Goal: Find specific page/section: Find specific page/section

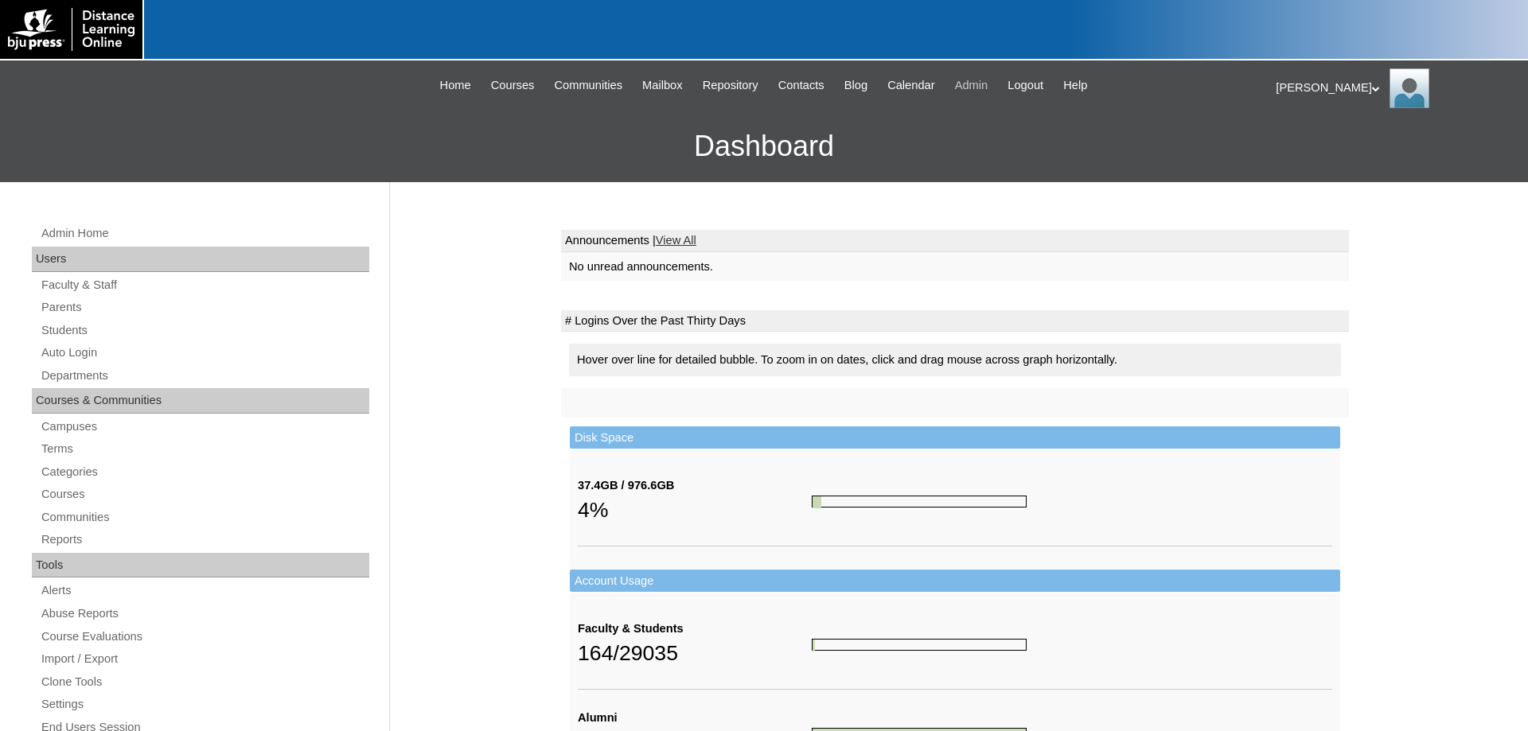
click at [988, 81] on span "Admin" at bounding box center [971, 85] width 33 height 18
click at [62, 447] on link "Terms" at bounding box center [204, 449] width 329 height 20
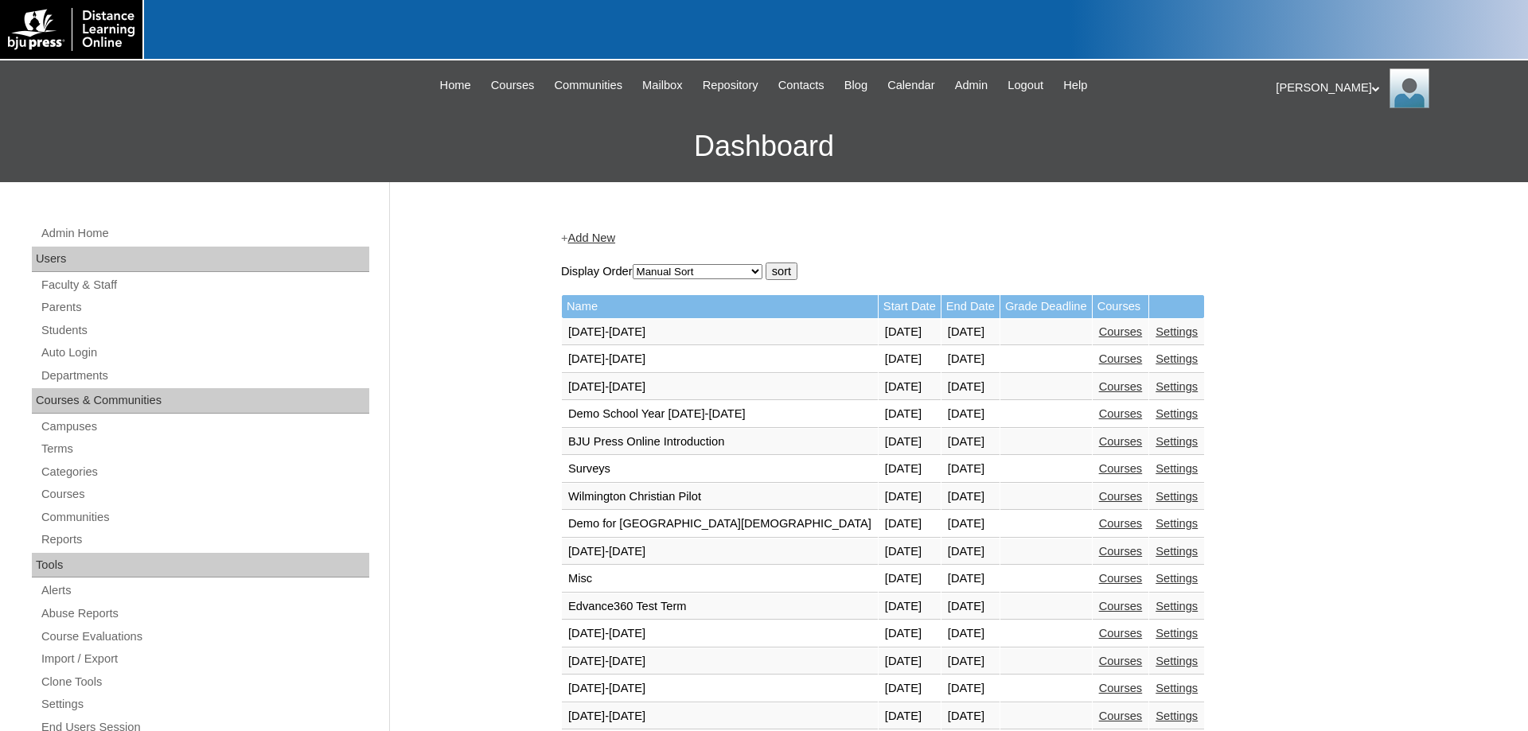
scroll to position [568, 0]
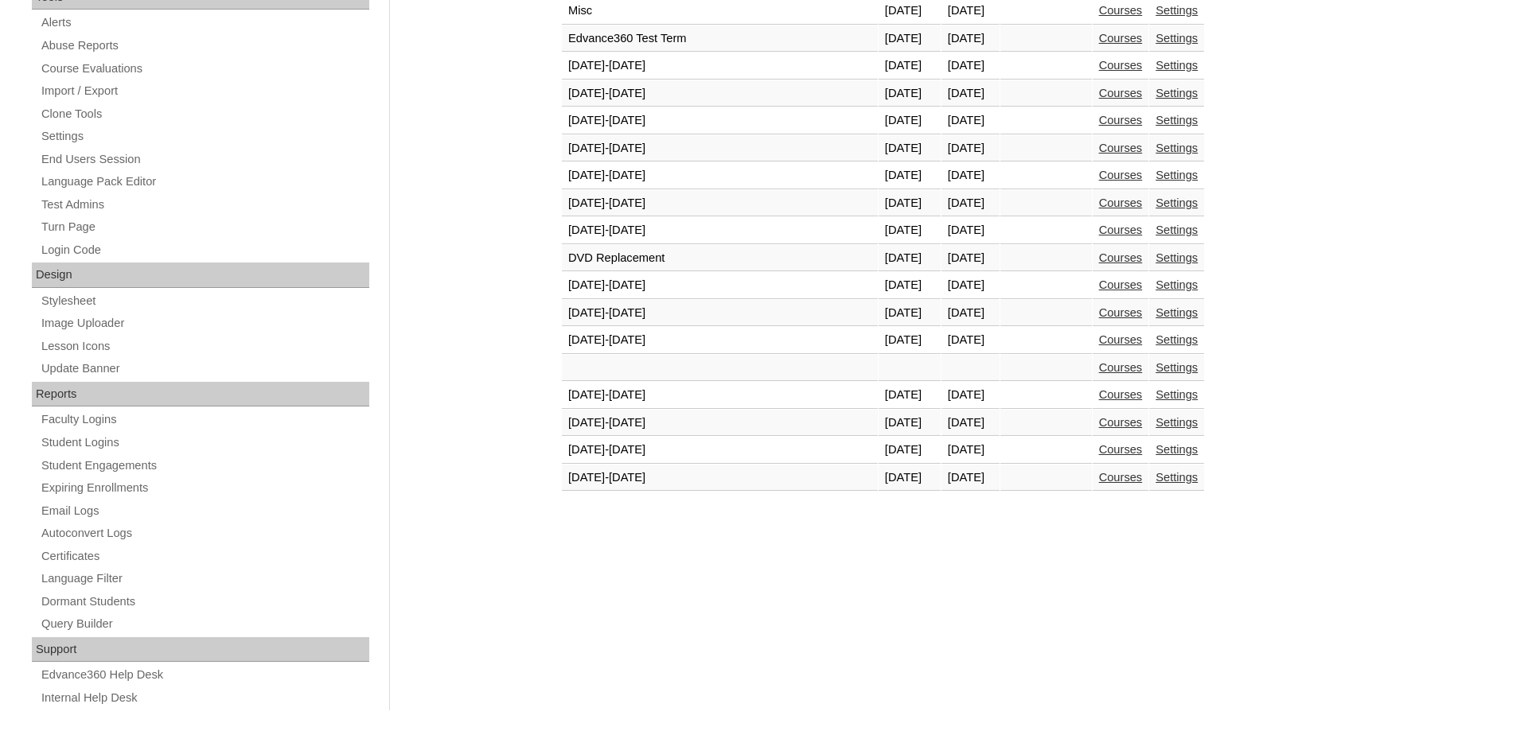
click at [1099, 476] on link "Courses" at bounding box center [1121, 477] width 44 height 13
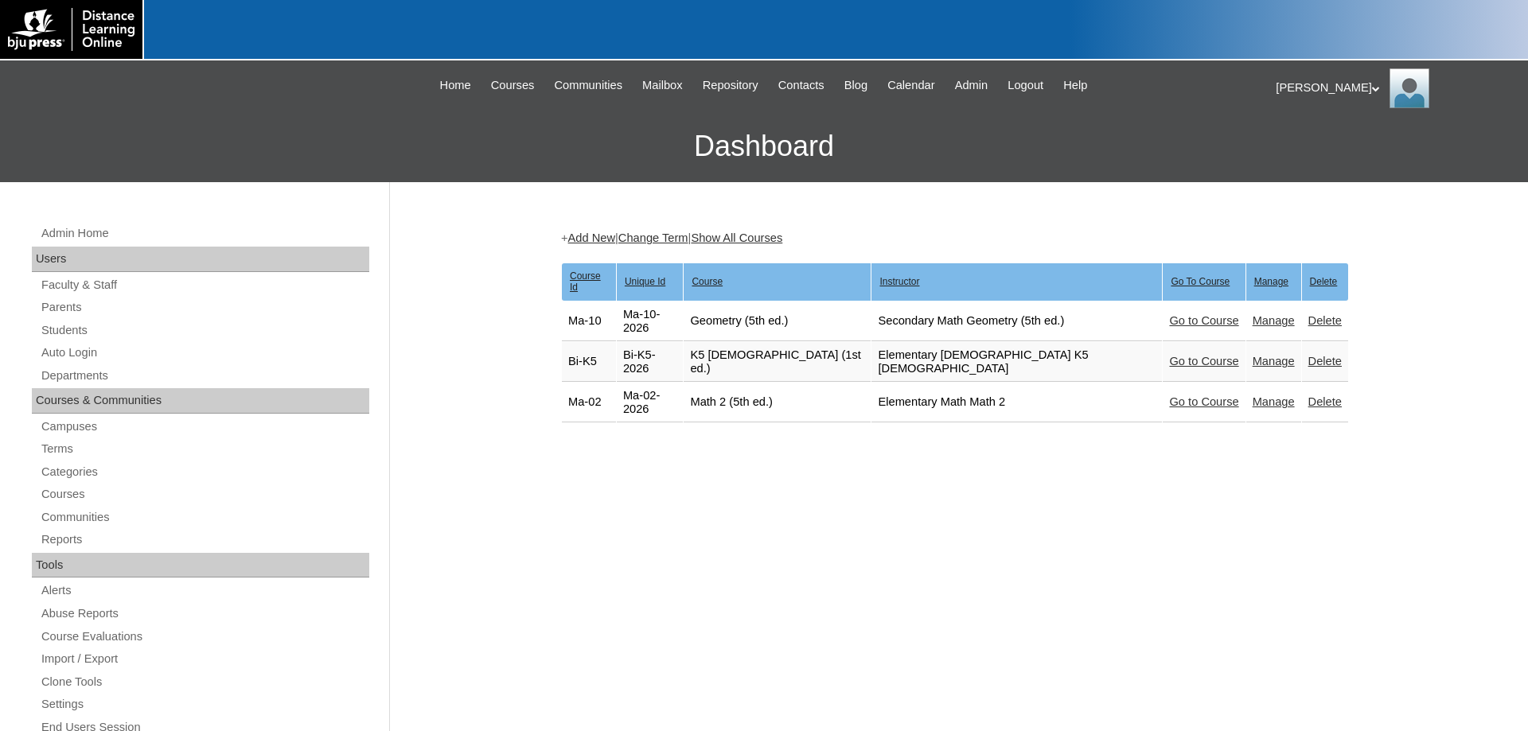
click at [1169, 355] on link "Go to Course" at bounding box center [1203, 361] width 69 height 13
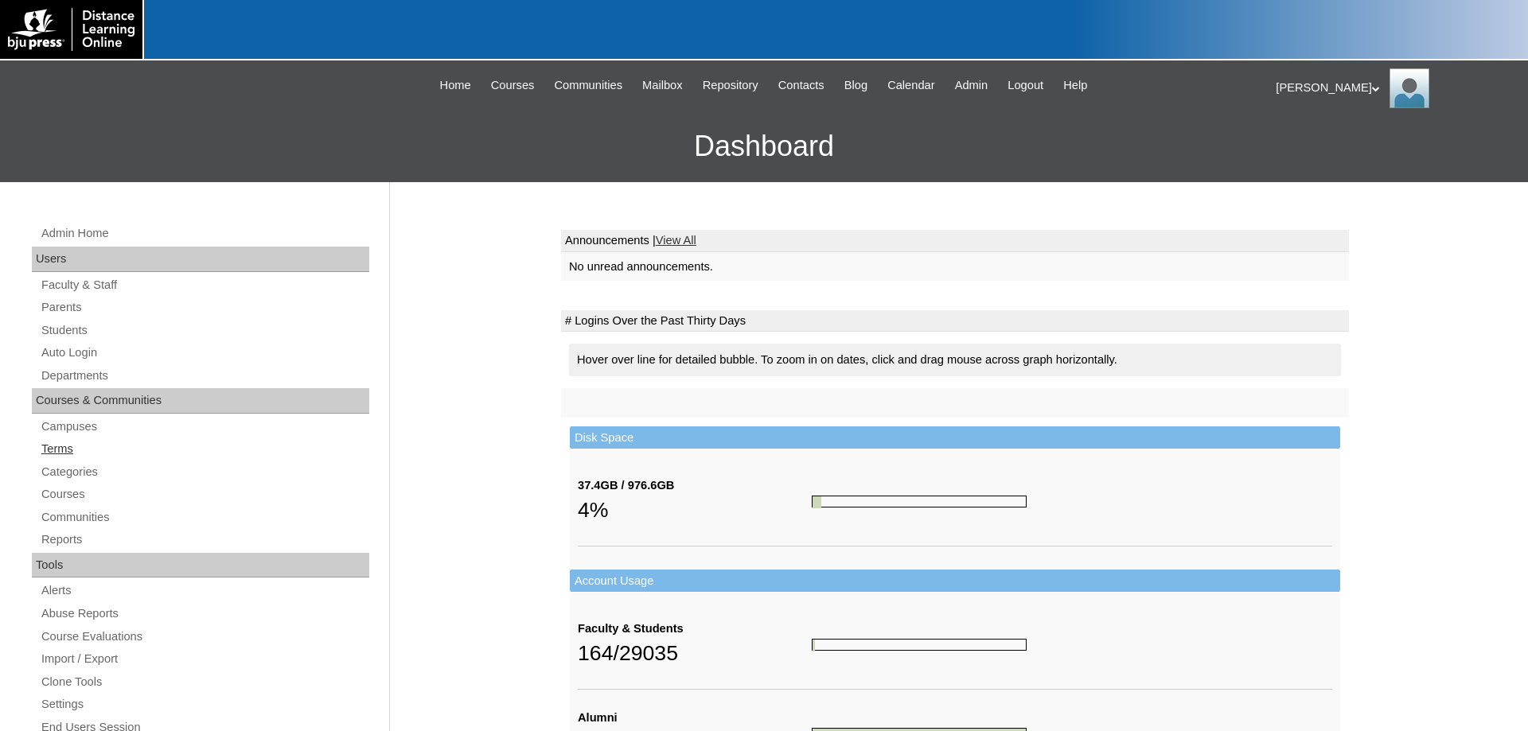
click at [63, 446] on link "Terms" at bounding box center [204, 449] width 329 height 20
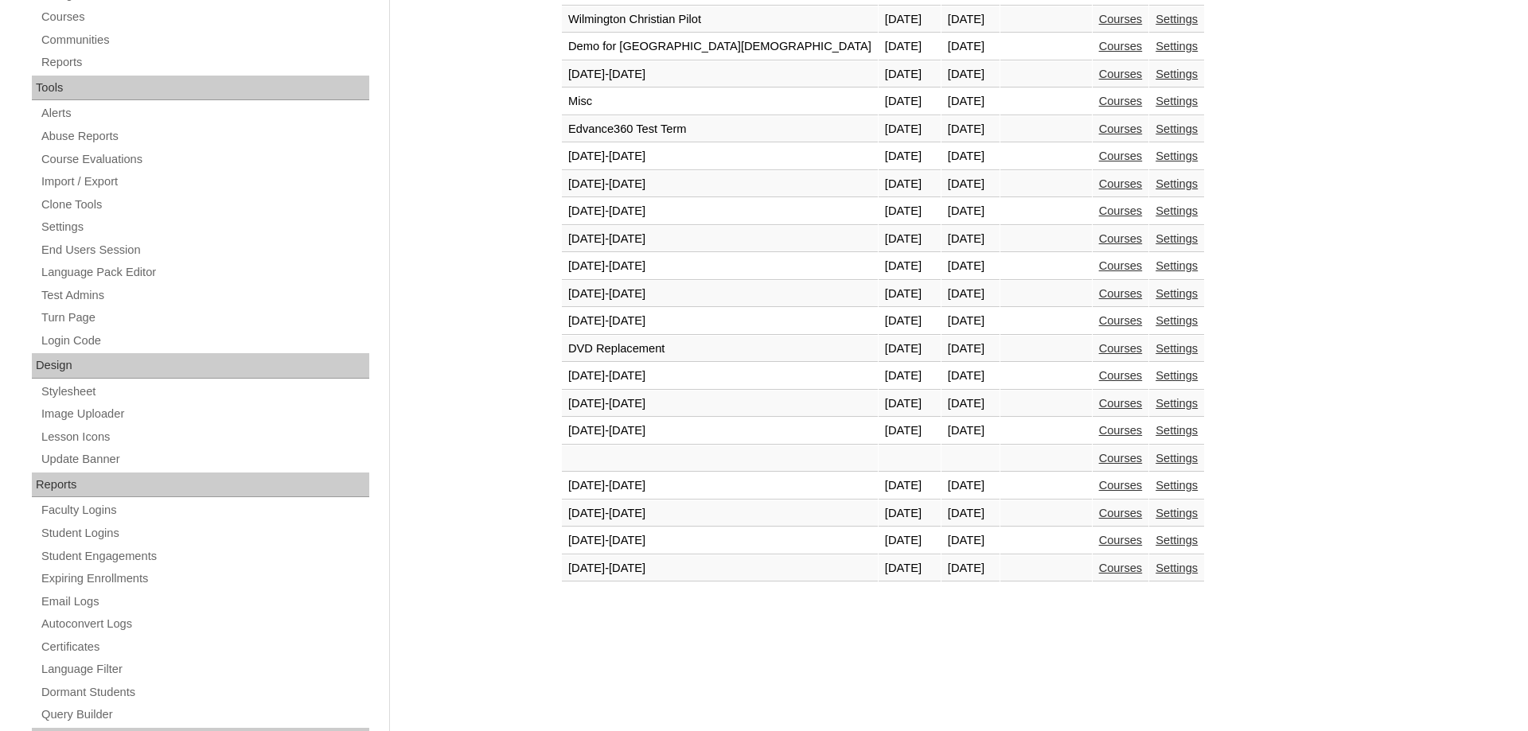
scroll to position [487, 0]
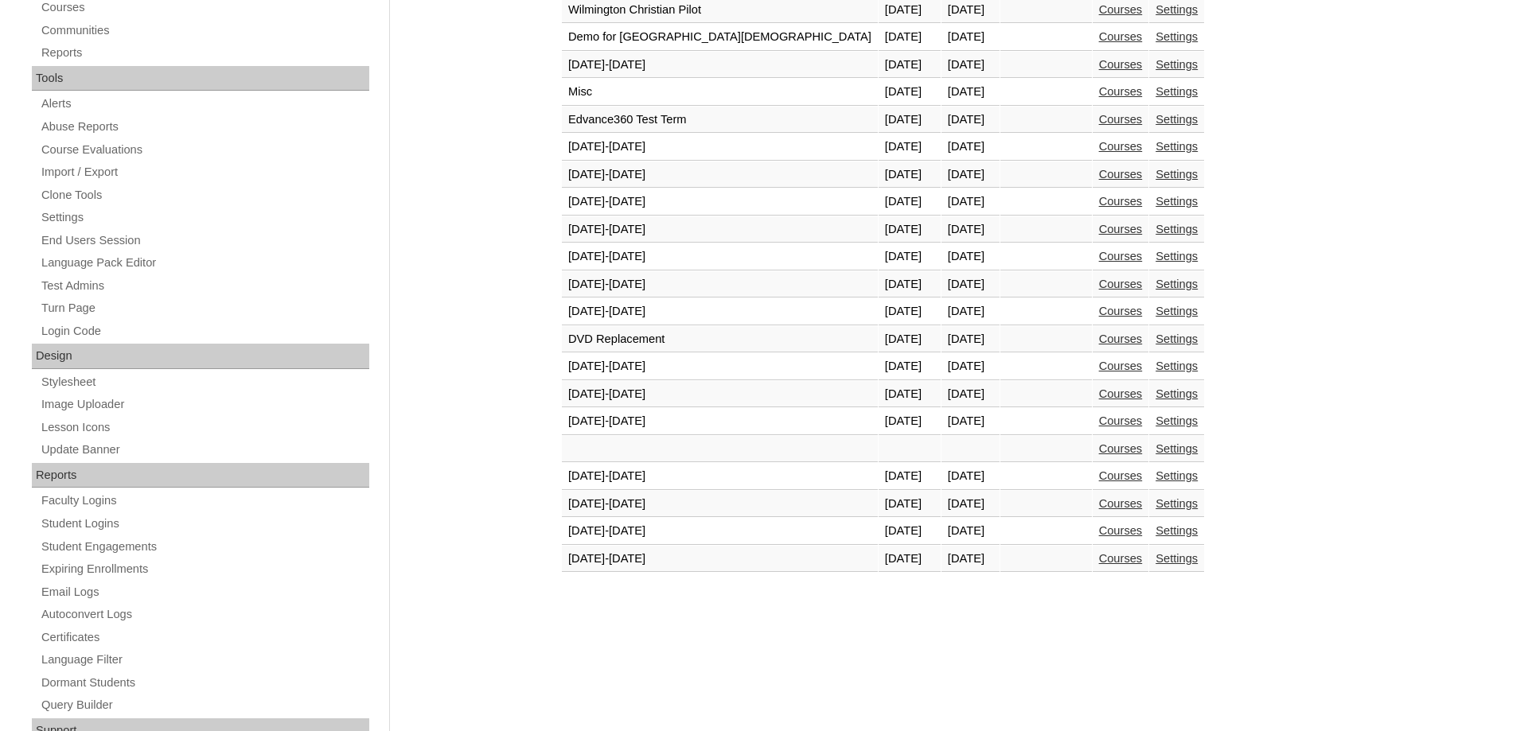
click at [1093, 571] on td "Courses" at bounding box center [1121, 559] width 57 height 27
click at [1099, 564] on link "Courses" at bounding box center [1121, 558] width 44 height 13
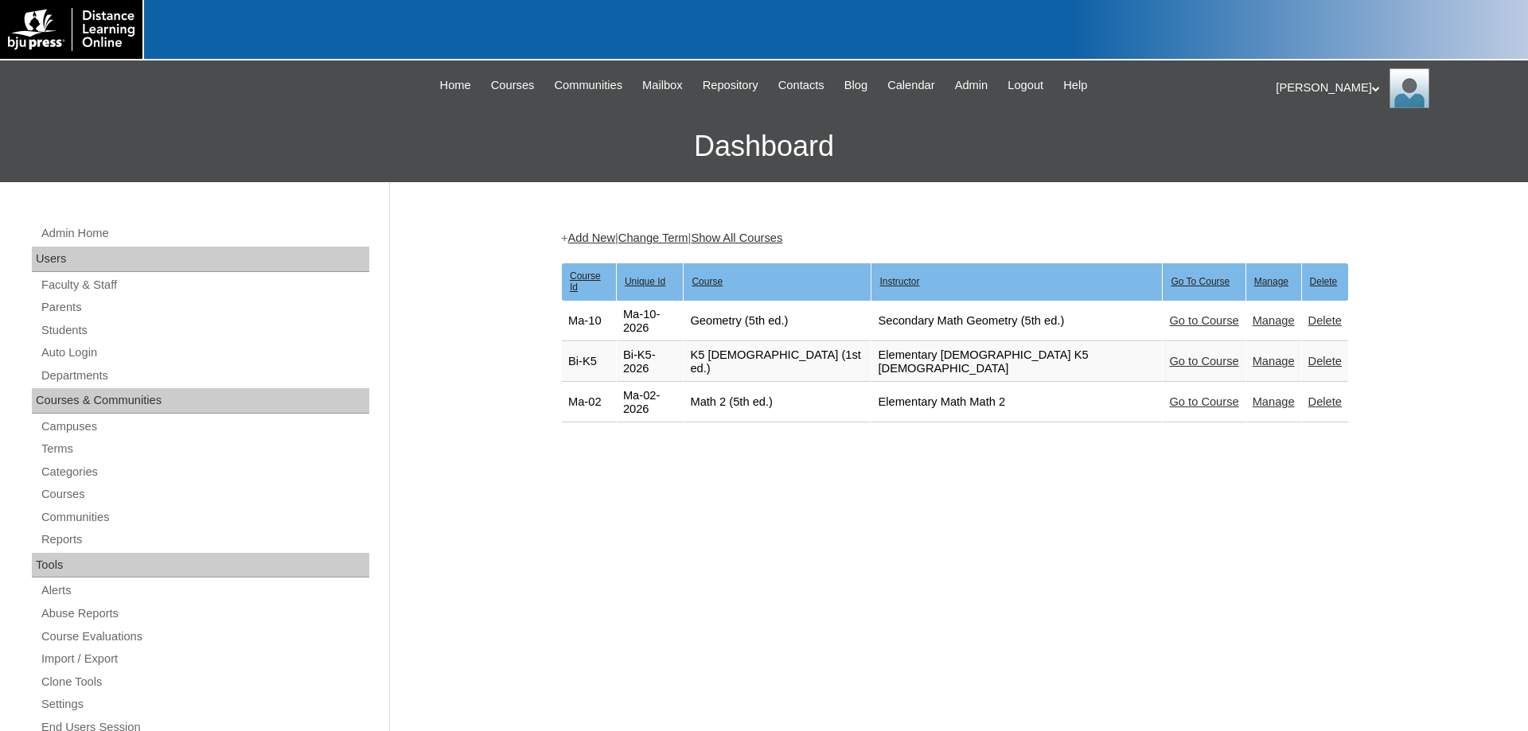
click at [1169, 396] on link "Go to Course" at bounding box center [1203, 402] width 69 height 13
